Goal: Find specific page/section: Find specific page/section

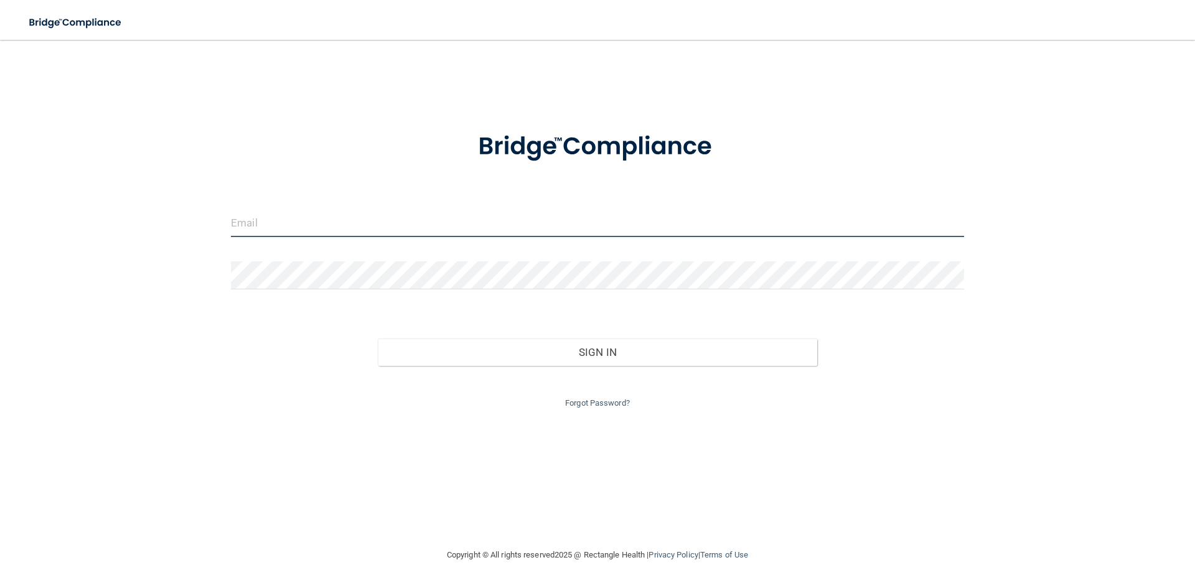
click at [385, 224] on input "email" at bounding box center [597, 223] width 733 height 28
type input "[PERSON_NAME][EMAIL_ADDRESS][DOMAIN_NAME]"
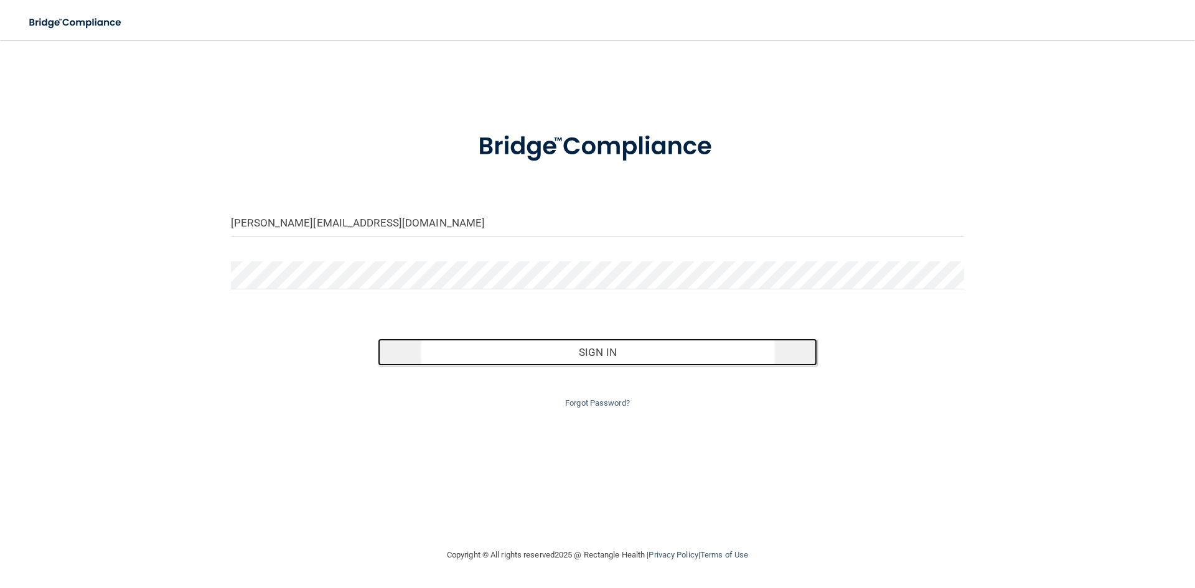
click at [608, 357] on button "Sign In" at bounding box center [598, 352] width 440 height 27
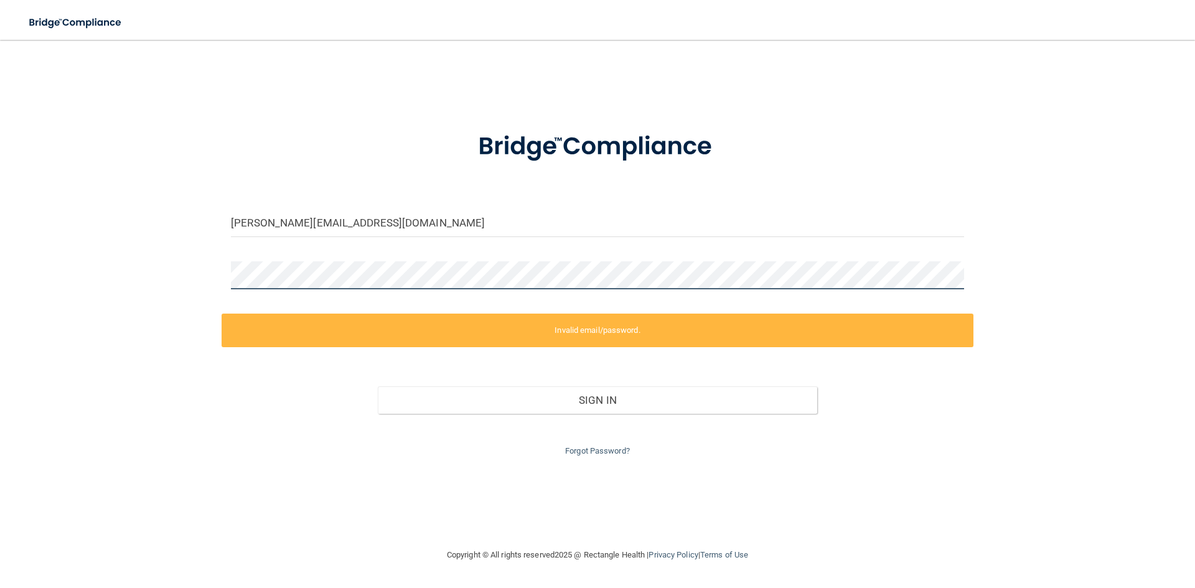
click at [136, 262] on div "[PERSON_NAME][EMAIL_ADDRESS][DOMAIN_NAME] Invalid email/password. You don't hav…" at bounding box center [598, 293] width 1146 height 483
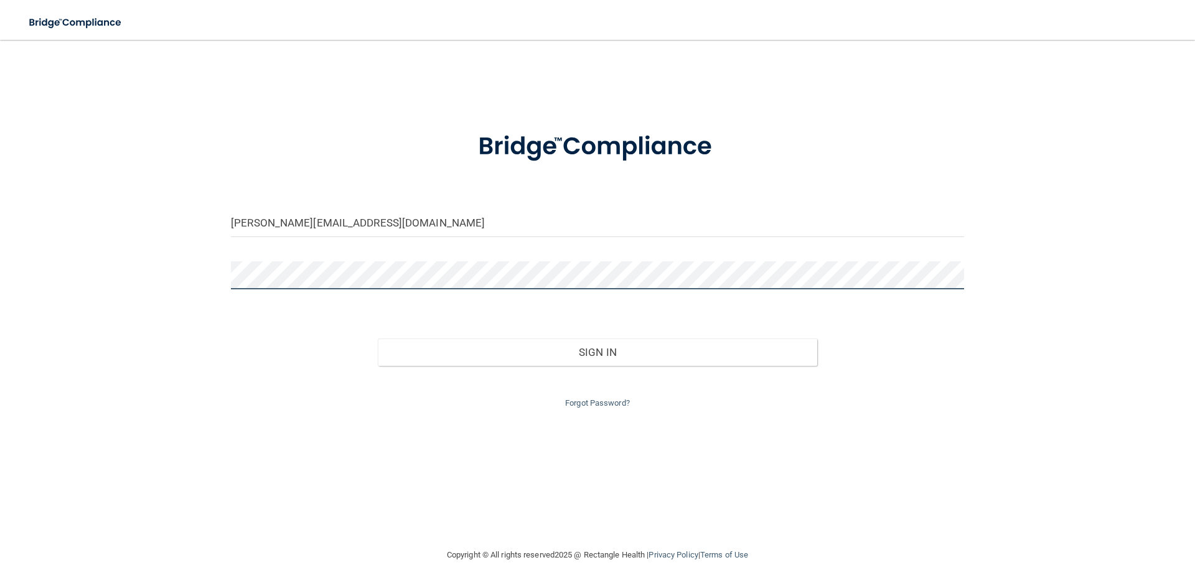
click at [378, 339] on button "Sign In" at bounding box center [598, 352] width 440 height 27
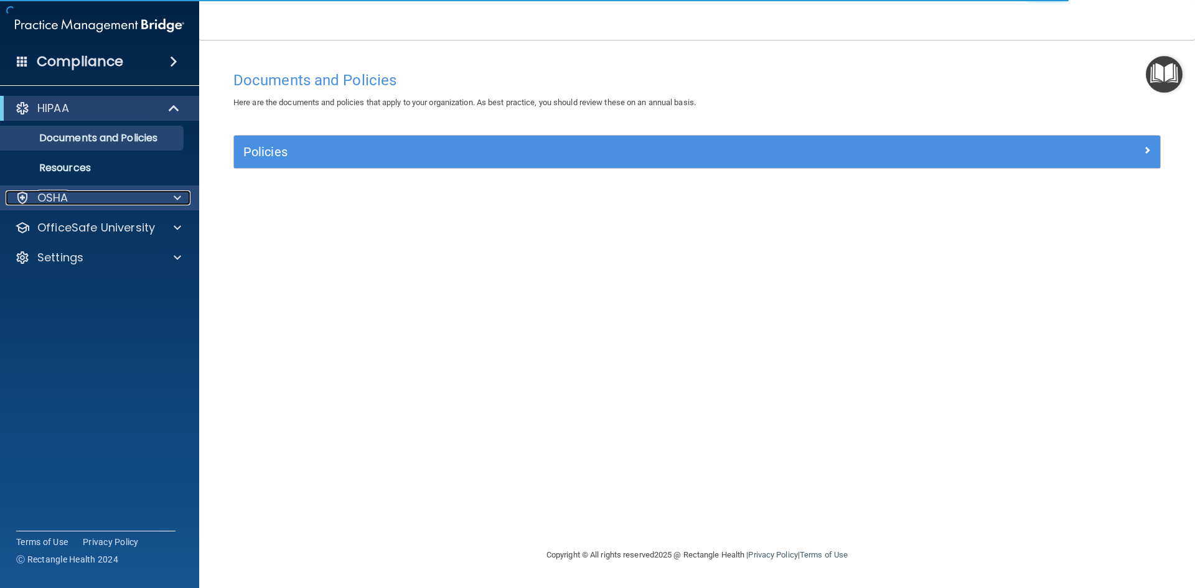
click at [138, 192] on div "OSHA" at bounding box center [83, 198] width 154 height 15
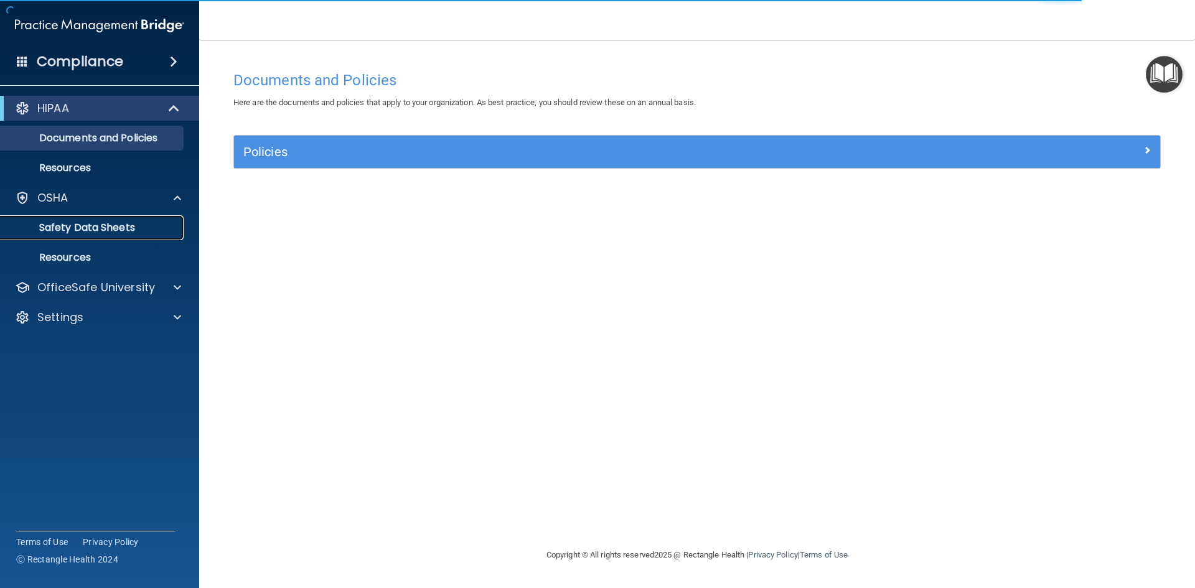
click at [137, 221] on link "Safety Data Sheets" at bounding box center [86, 227] width 196 height 25
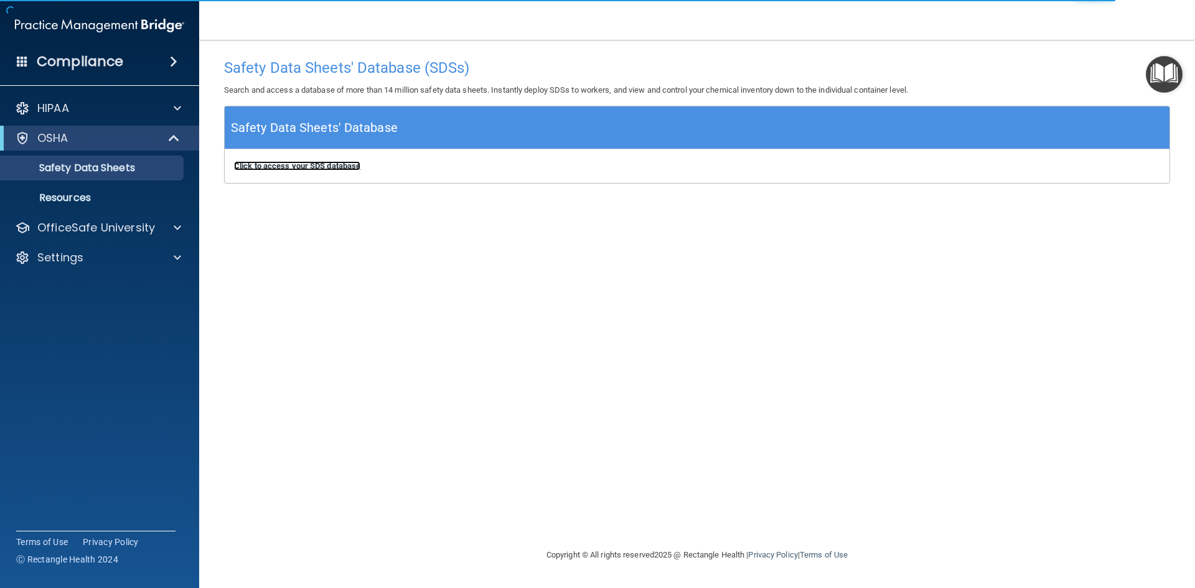
click at [314, 163] on b "Click to access your SDS database" at bounding box center [297, 165] width 126 height 9
